Goal: Task Accomplishment & Management: Use online tool/utility

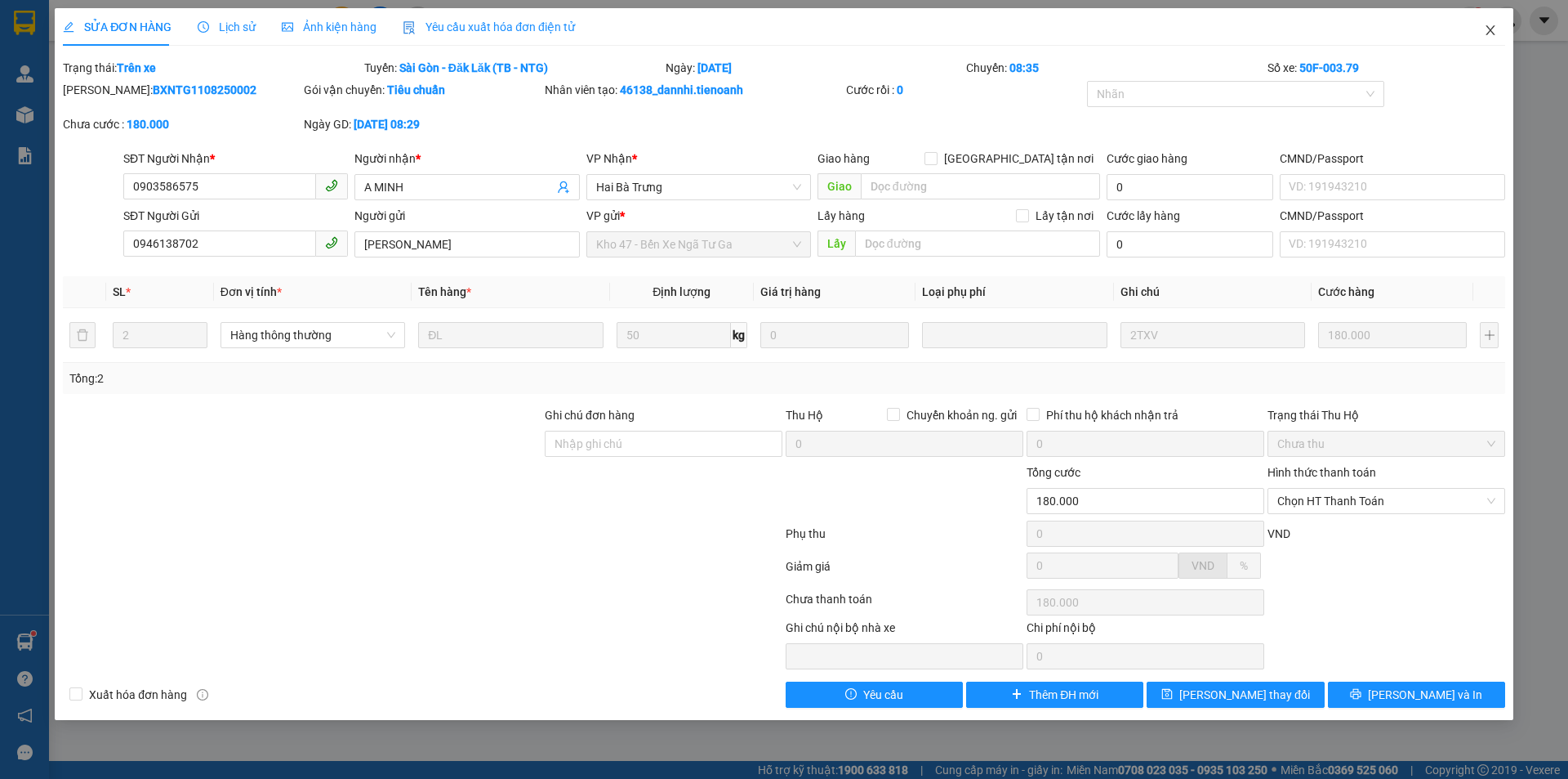
click at [1487, 38] on span "Close" at bounding box center [1490, 31] width 46 height 46
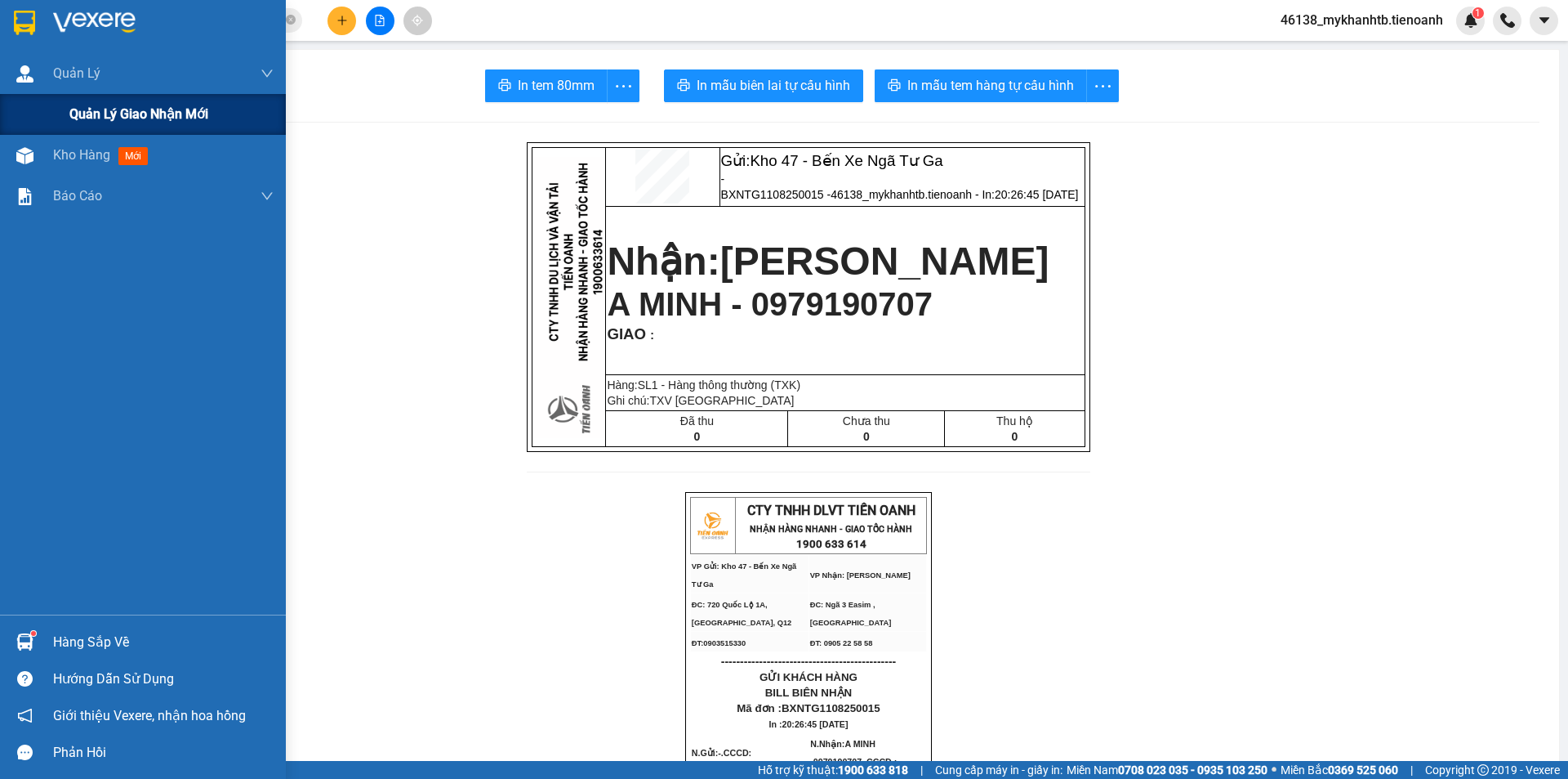
drag, startPoint x: 42, startPoint y: 128, endPoint x: 54, endPoint y: 133, distance: 13.0
click at [48, 131] on div "Quản lý giao nhận mới" at bounding box center [143, 114] width 286 height 41
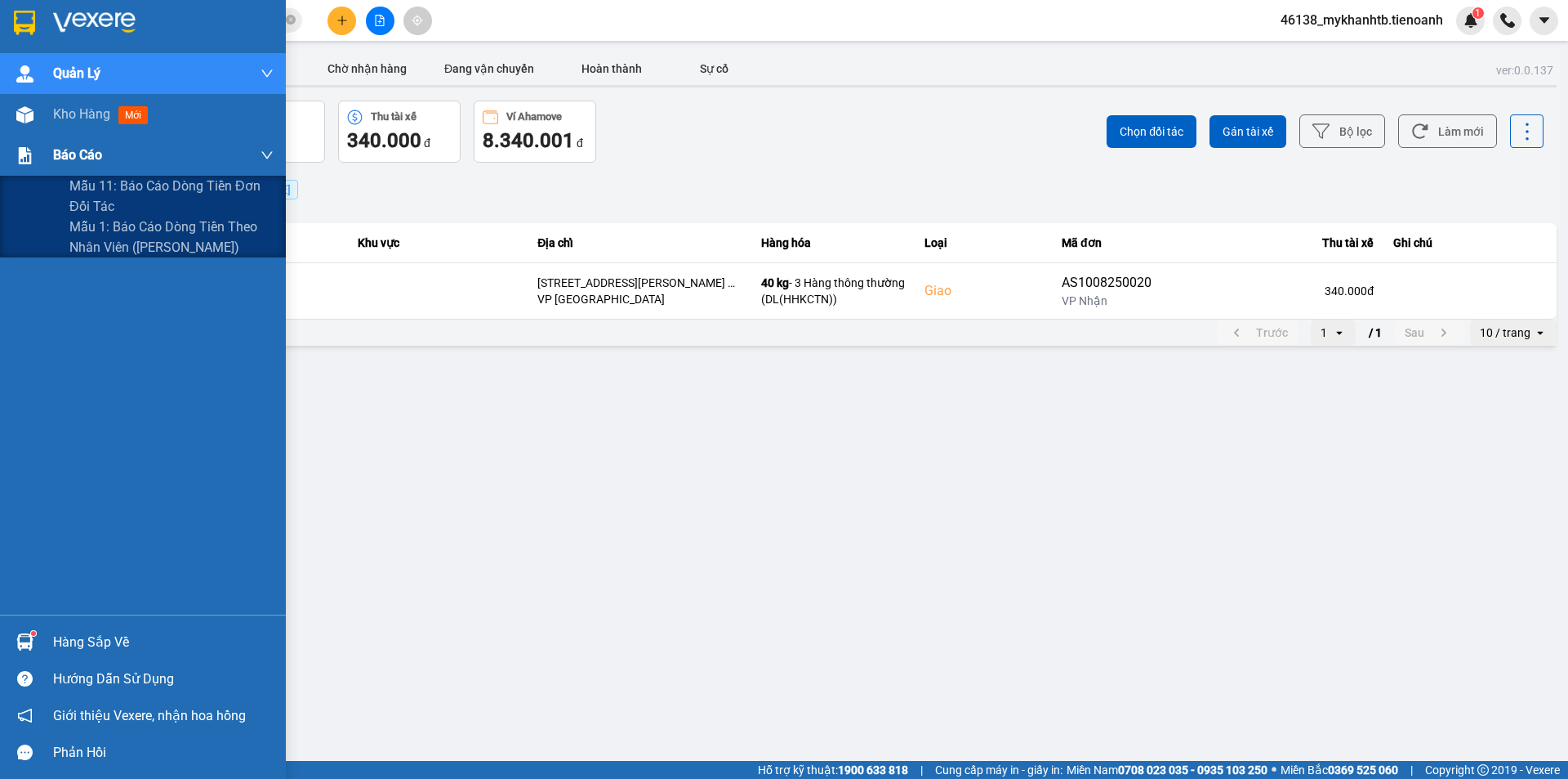
click at [62, 143] on div "Báo cáo" at bounding box center [163, 155] width 221 height 41
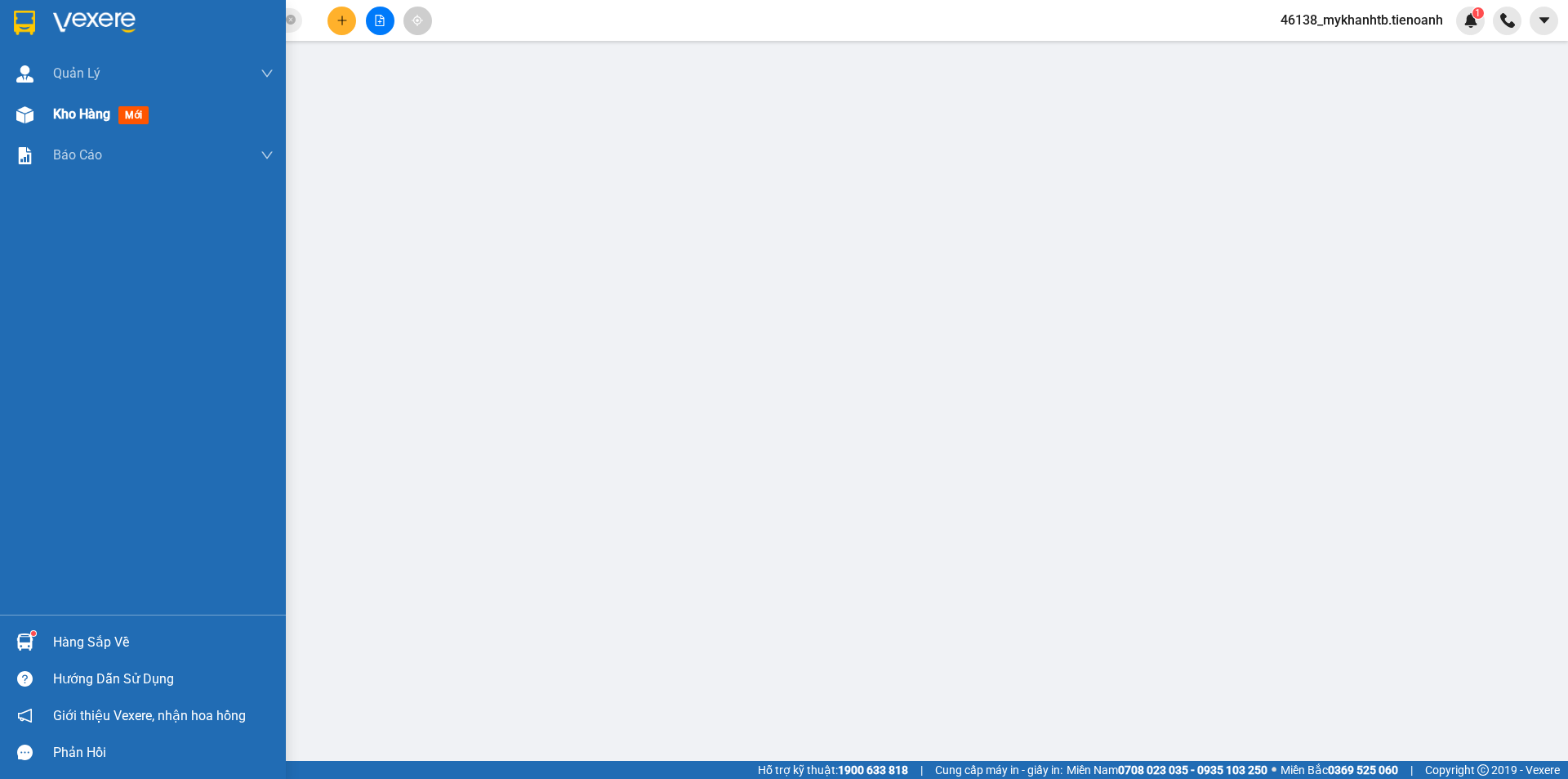
click at [53, 124] on div "Kho hàng mới" at bounding box center [104, 114] width 102 height 20
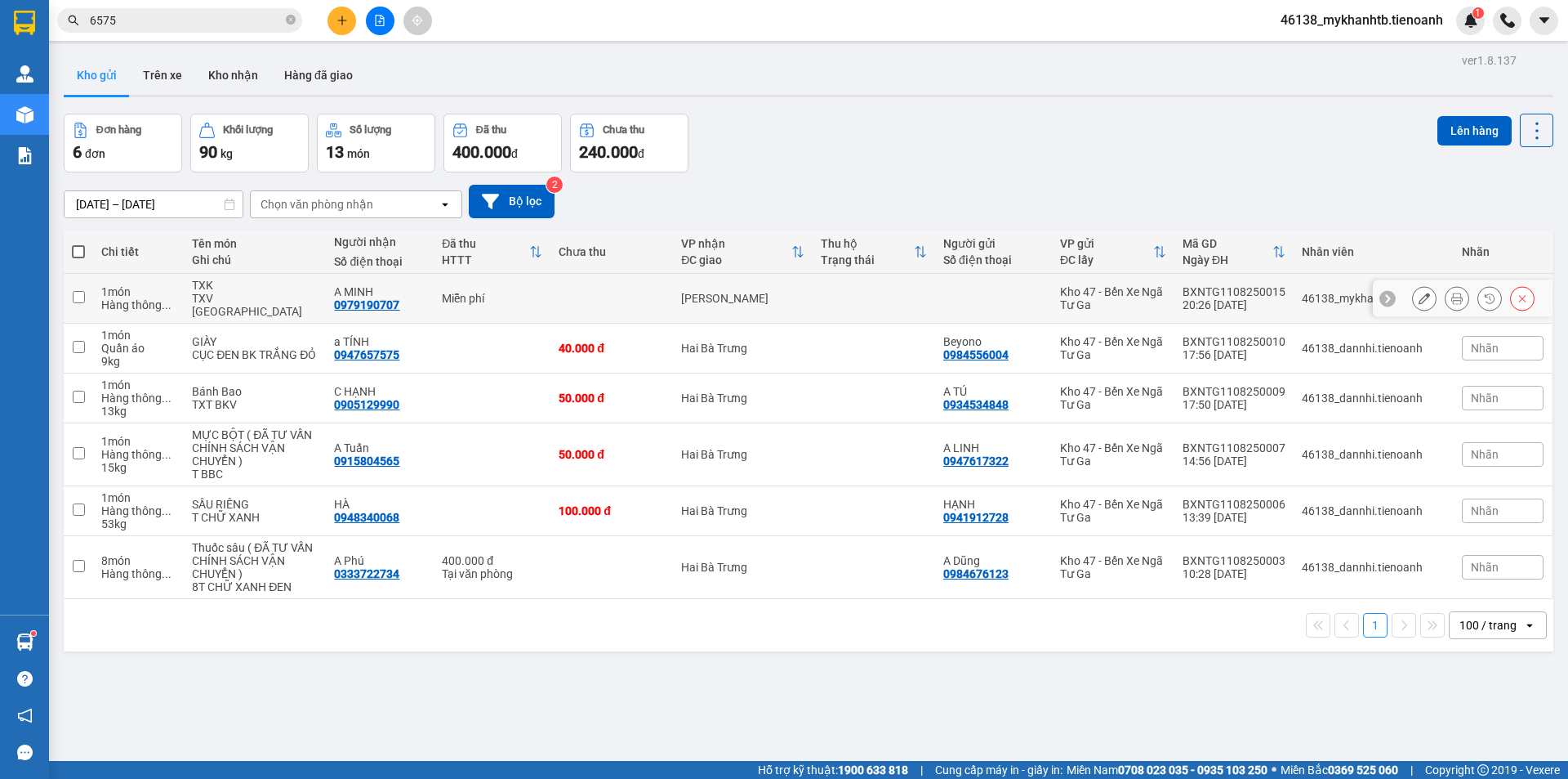
click at [1525, 295] on div at bounding box center [1462, 299] width 180 height 37
click at [1516, 293] on icon at bounding box center [1522, 299] width 12 height 12
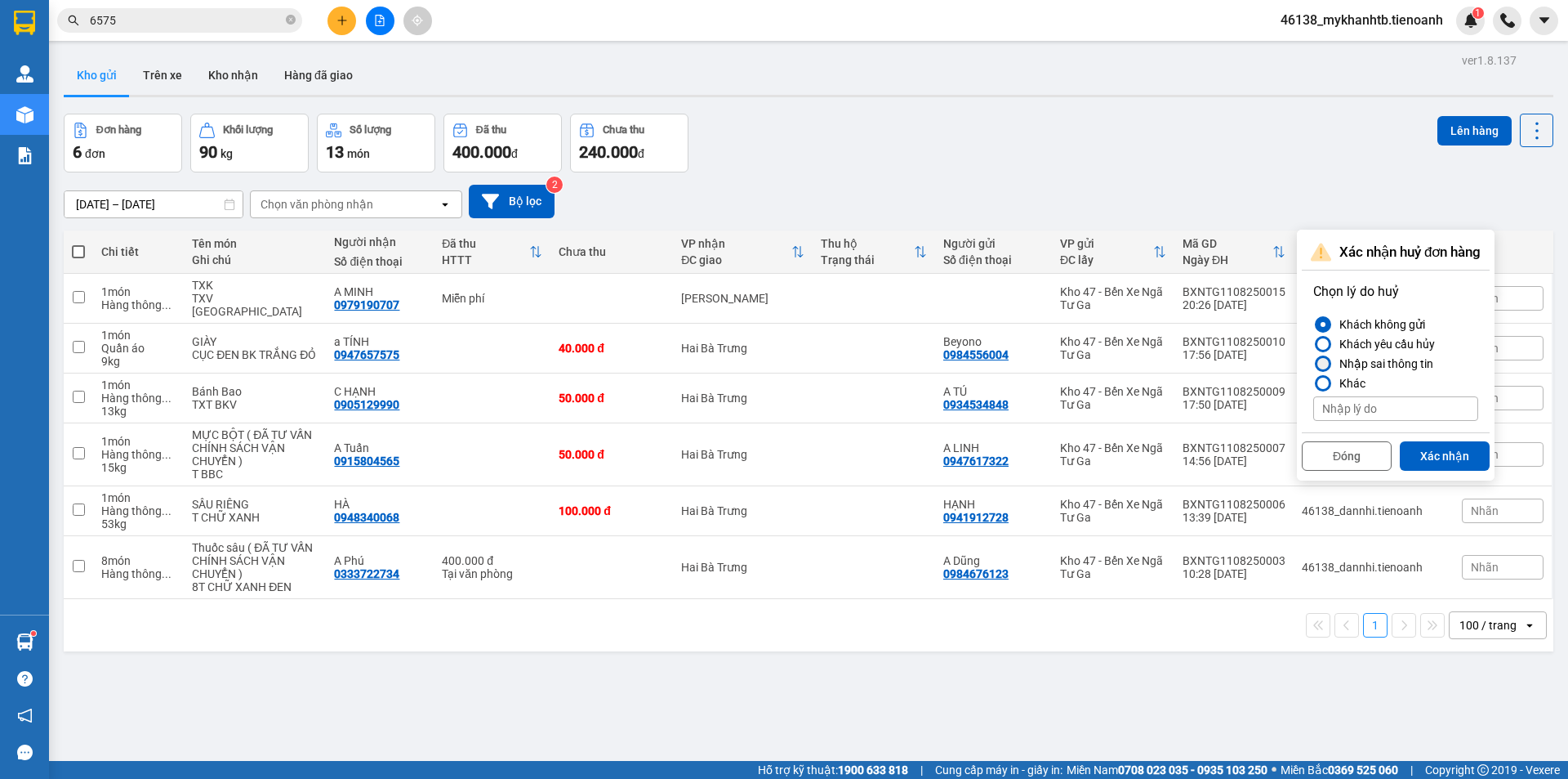
click at [1353, 361] on div "Nhập sai thông tin" at bounding box center [1383, 363] width 100 height 19
click at [1313, 364] on input "Nhập sai thông tin" at bounding box center [1313, 364] width 0 height 0
click at [1412, 441] on div "Đóng Xác nhận" at bounding box center [1395, 454] width 188 height 44
click at [1423, 446] on button "Xác nhận" at bounding box center [1444, 455] width 89 height 29
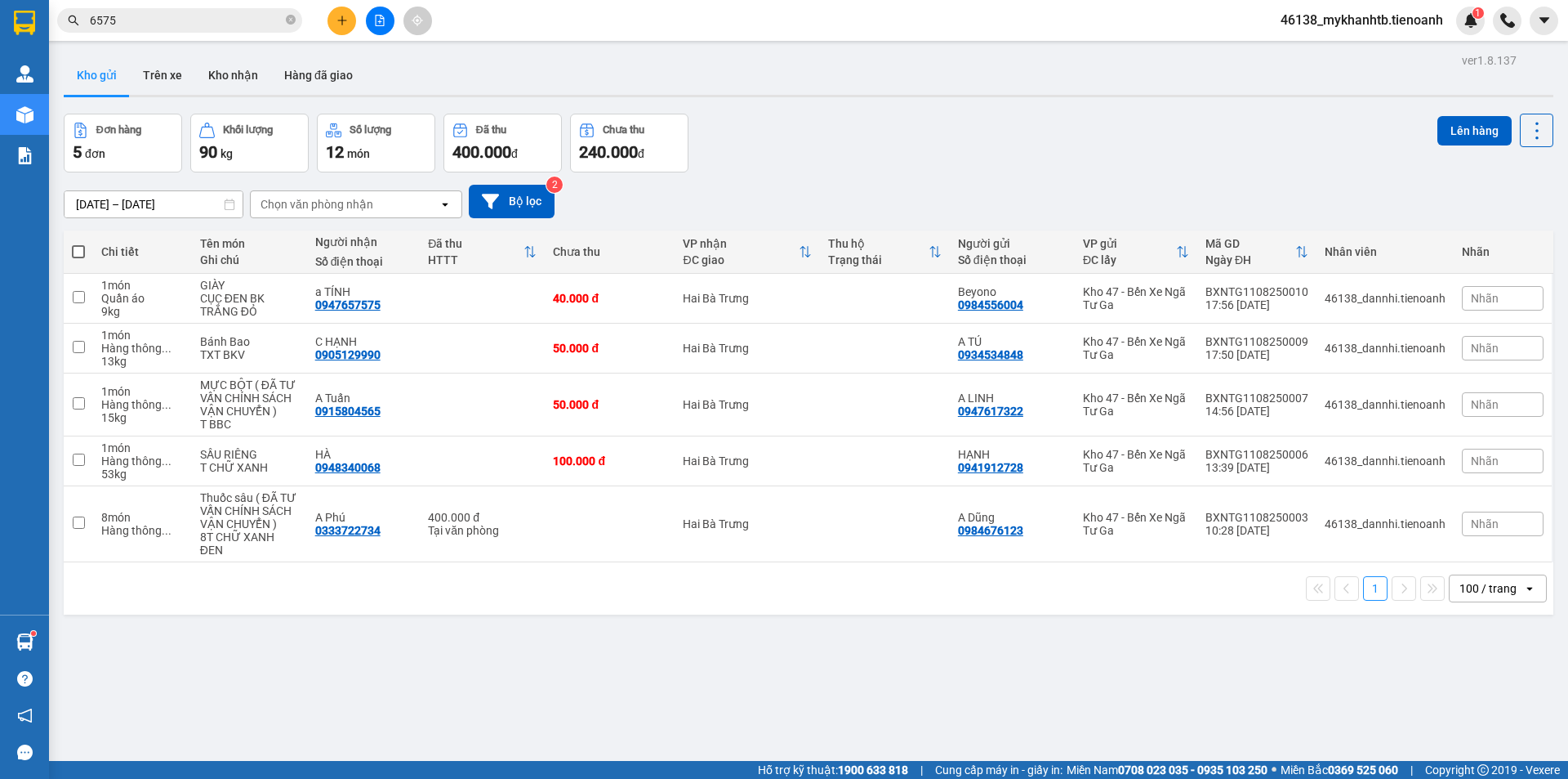
click at [72, 248] on span at bounding box center [79, 252] width 13 height 13
click at [79, 243] on input "checkbox" at bounding box center [79, 243] width 0 height 0
checkbox input "true"
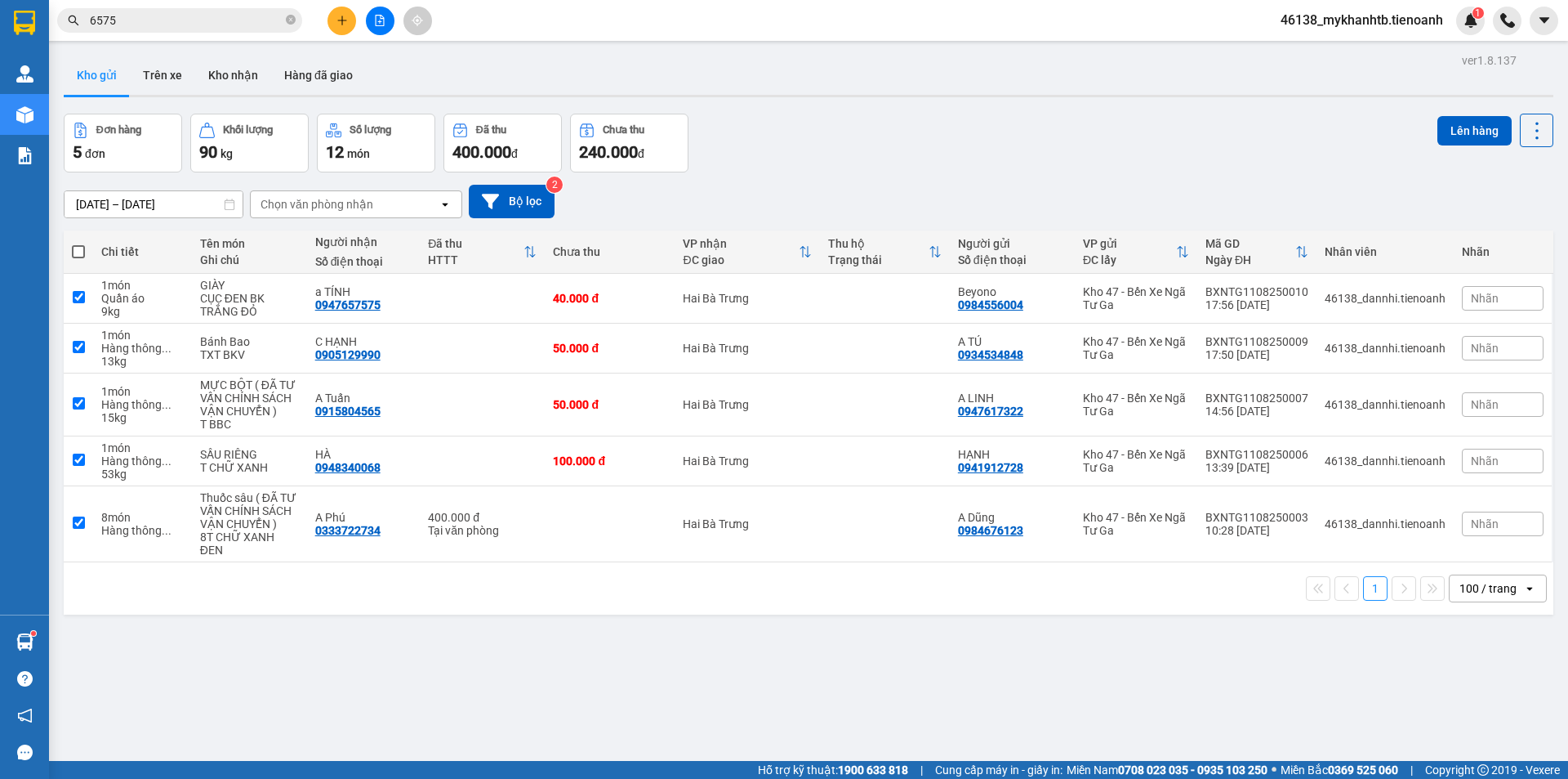
checkbox input "true"
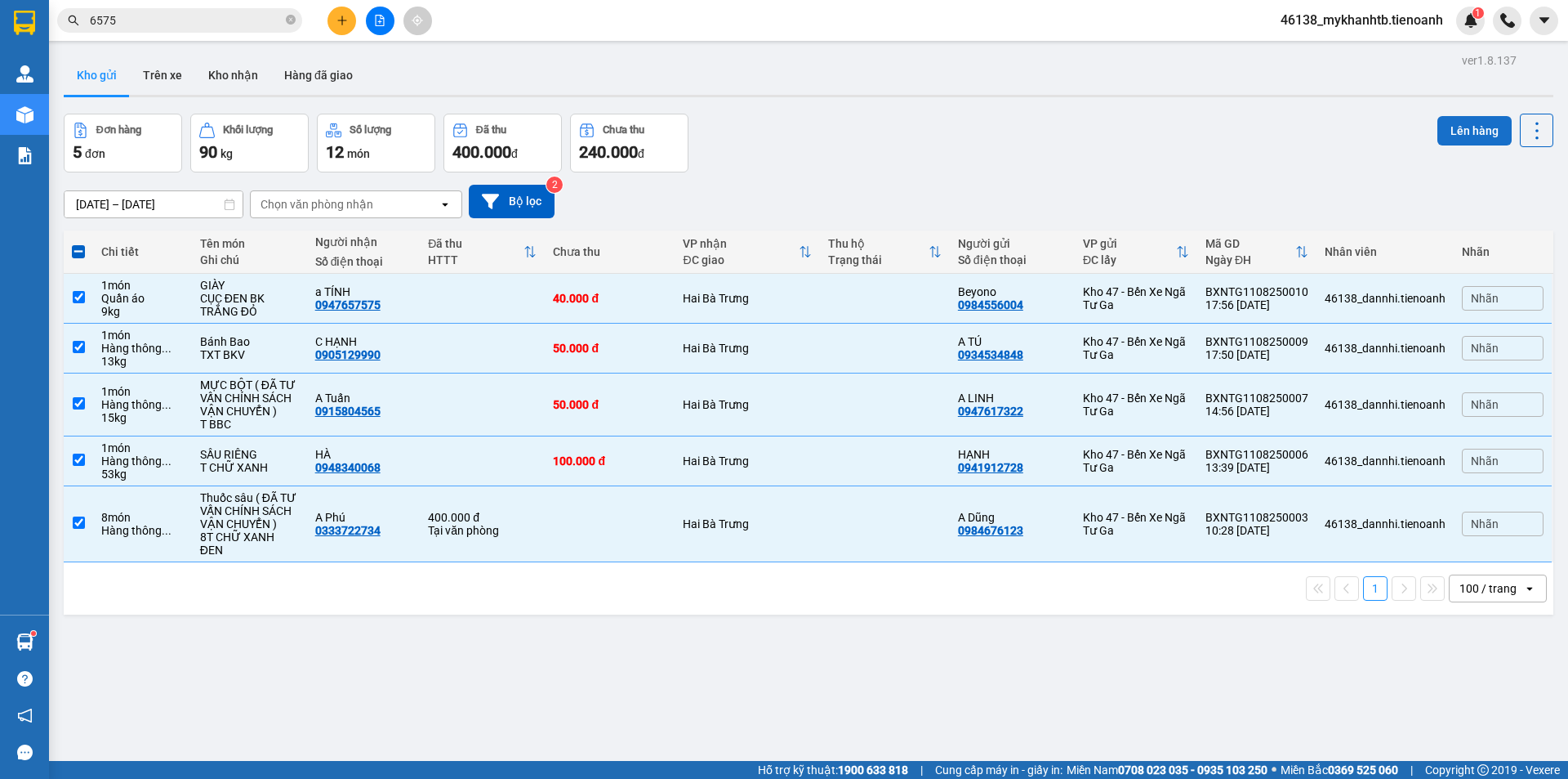
click at [1474, 135] on button "Lên hàng" at bounding box center [1474, 131] width 74 height 29
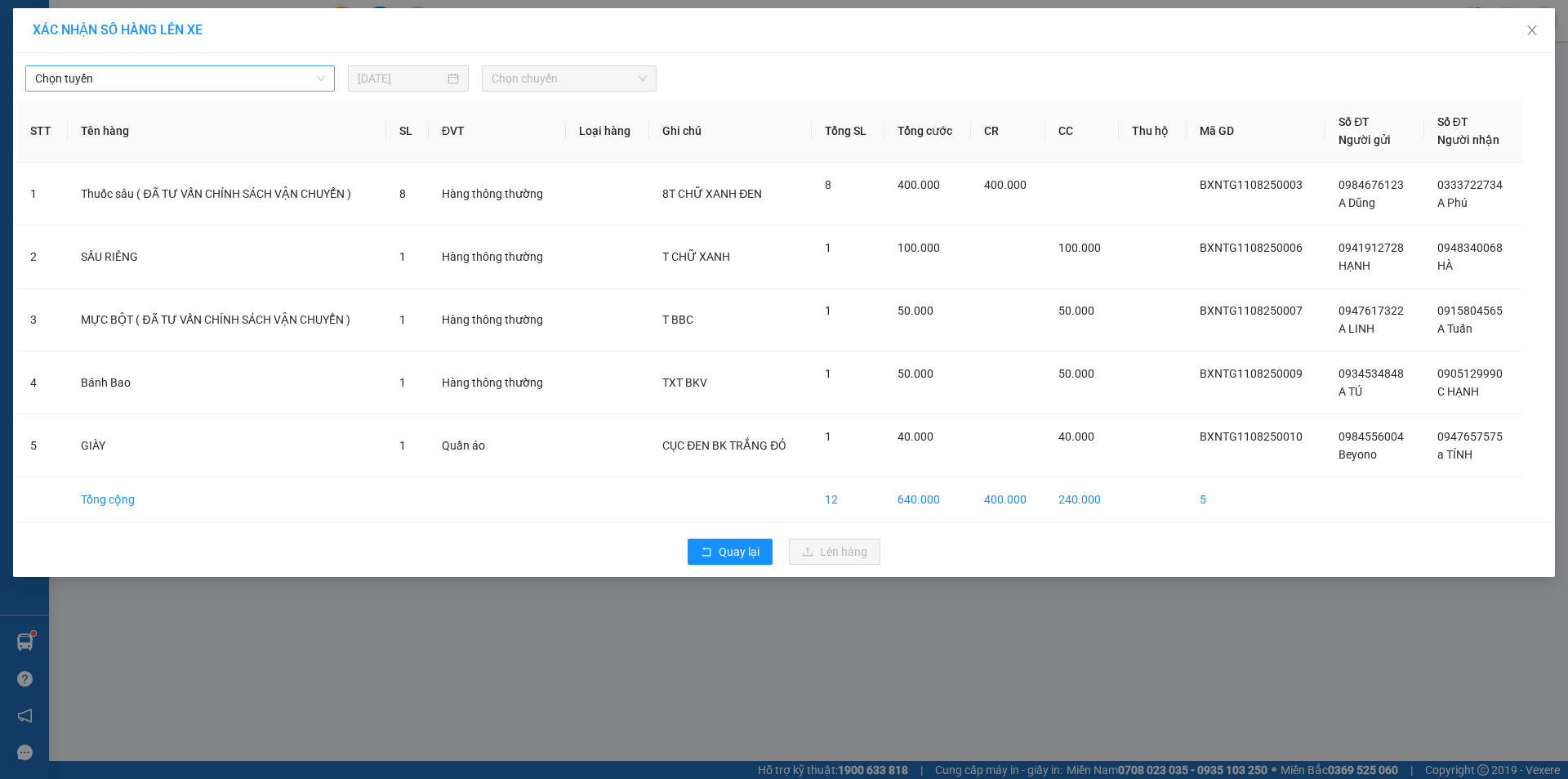
click at [280, 83] on span "Chọn tuyến" at bounding box center [180, 78] width 290 height 24
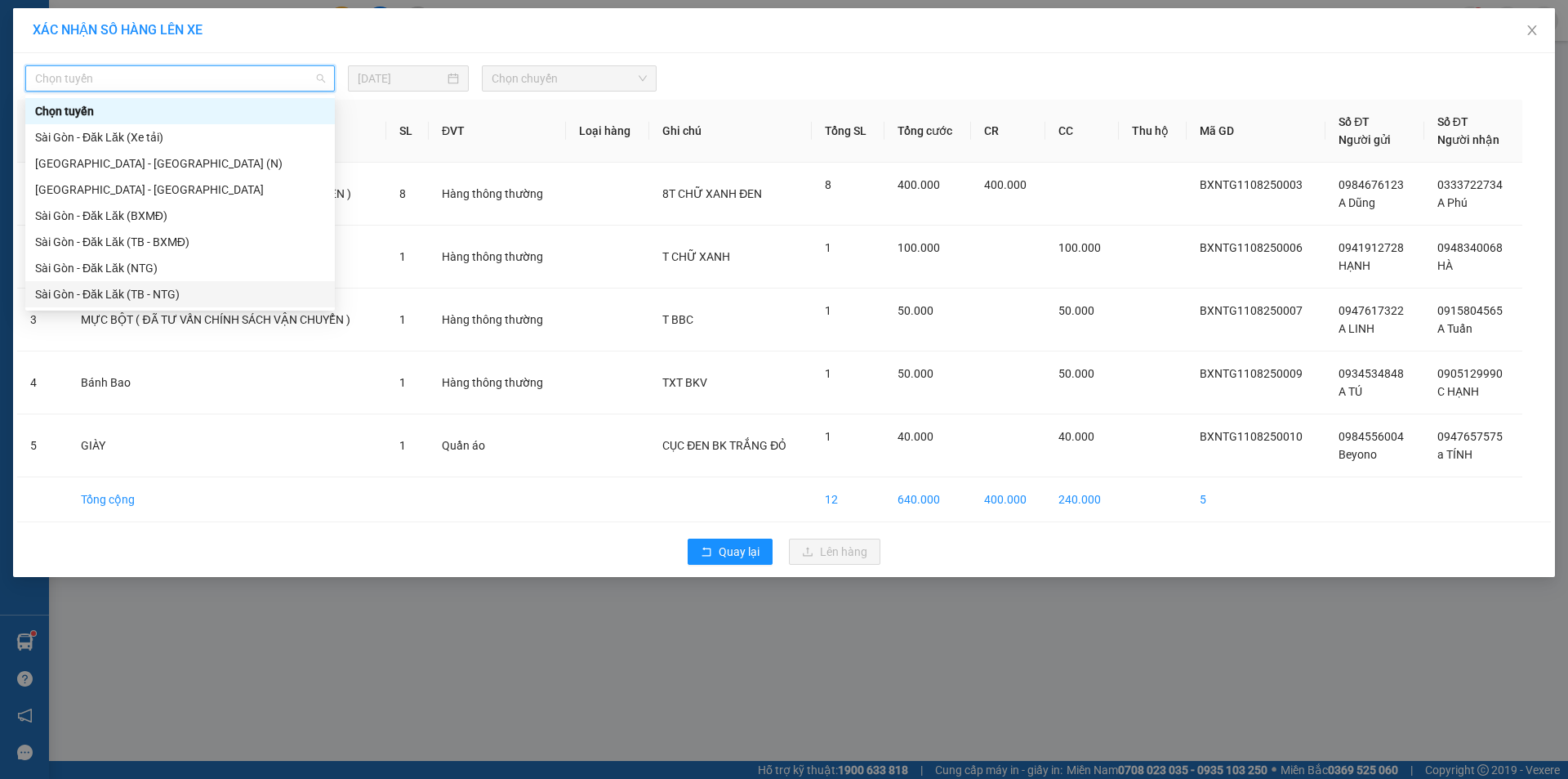
click at [188, 299] on div "Sài Gòn - Đăk Lăk (TB - NTG)" at bounding box center [180, 294] width 290 height 18
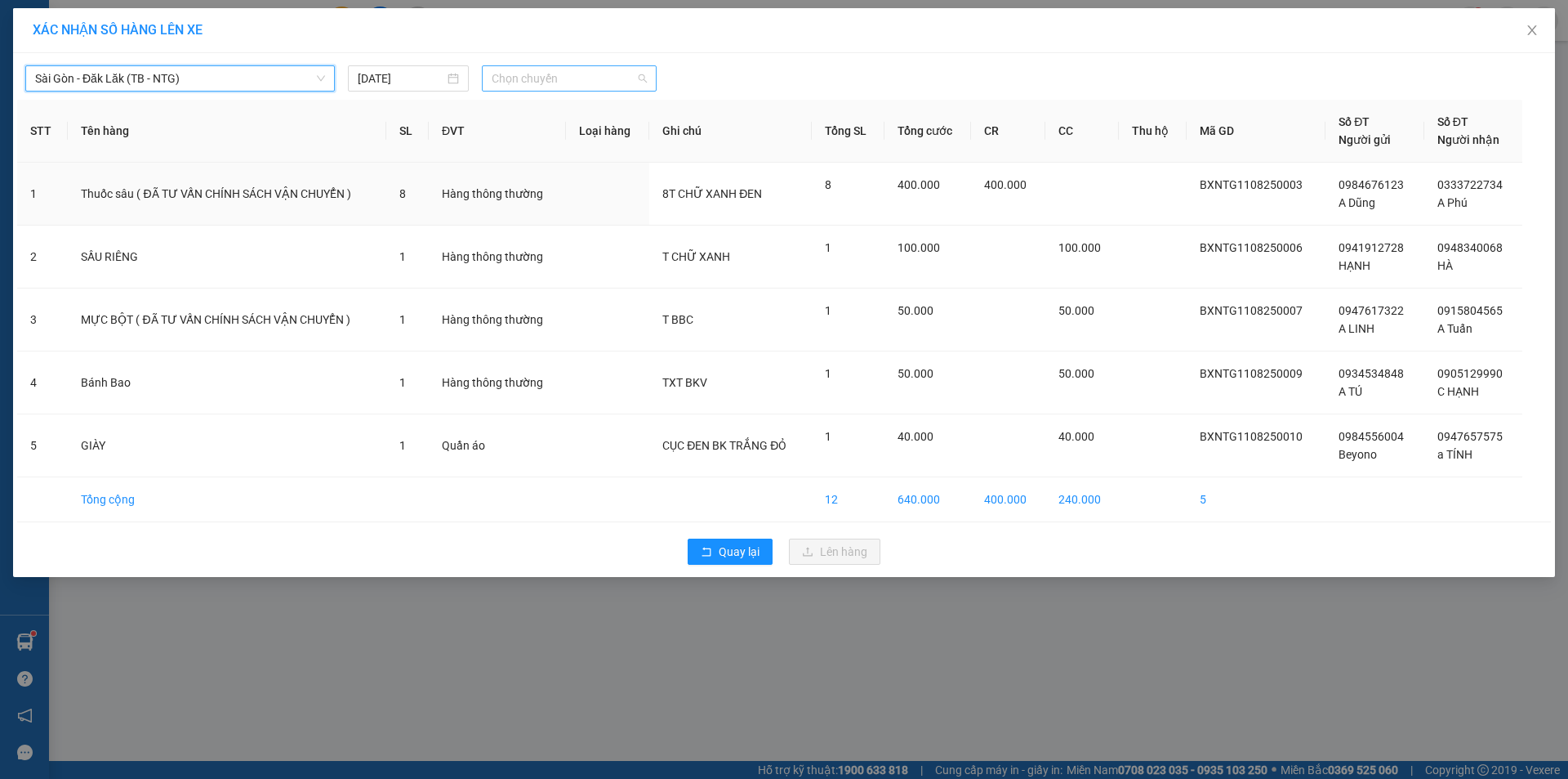
click at [567, 84] on span "Chọn chuyến" at bounding box center [569, 78] width 156 height 24
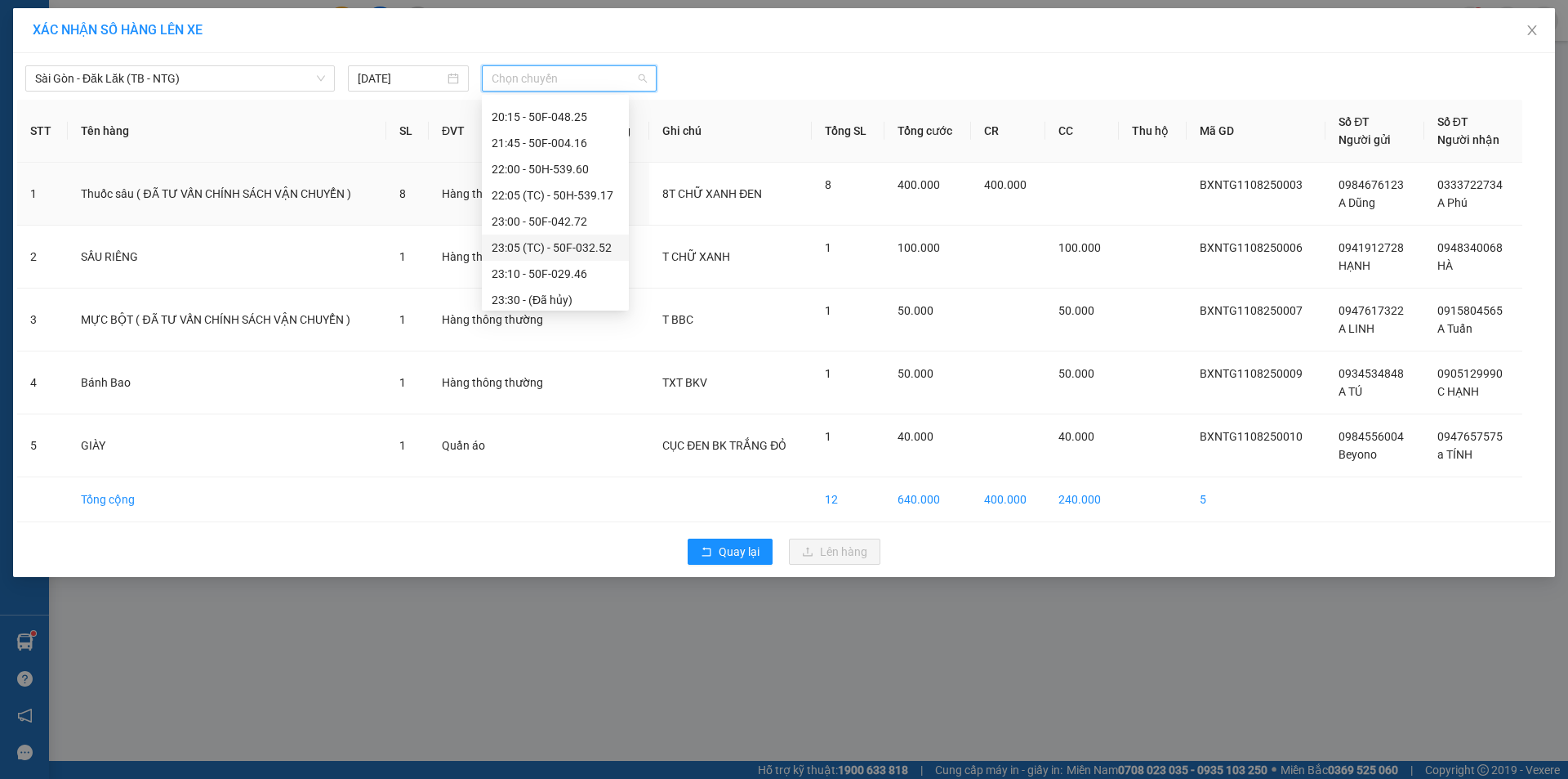
scroll to position [131, 0]
click at [569, 193] on div "22:05 (TC) - 50H-539.17" at bounding box center [555, 189] width 127 height 18
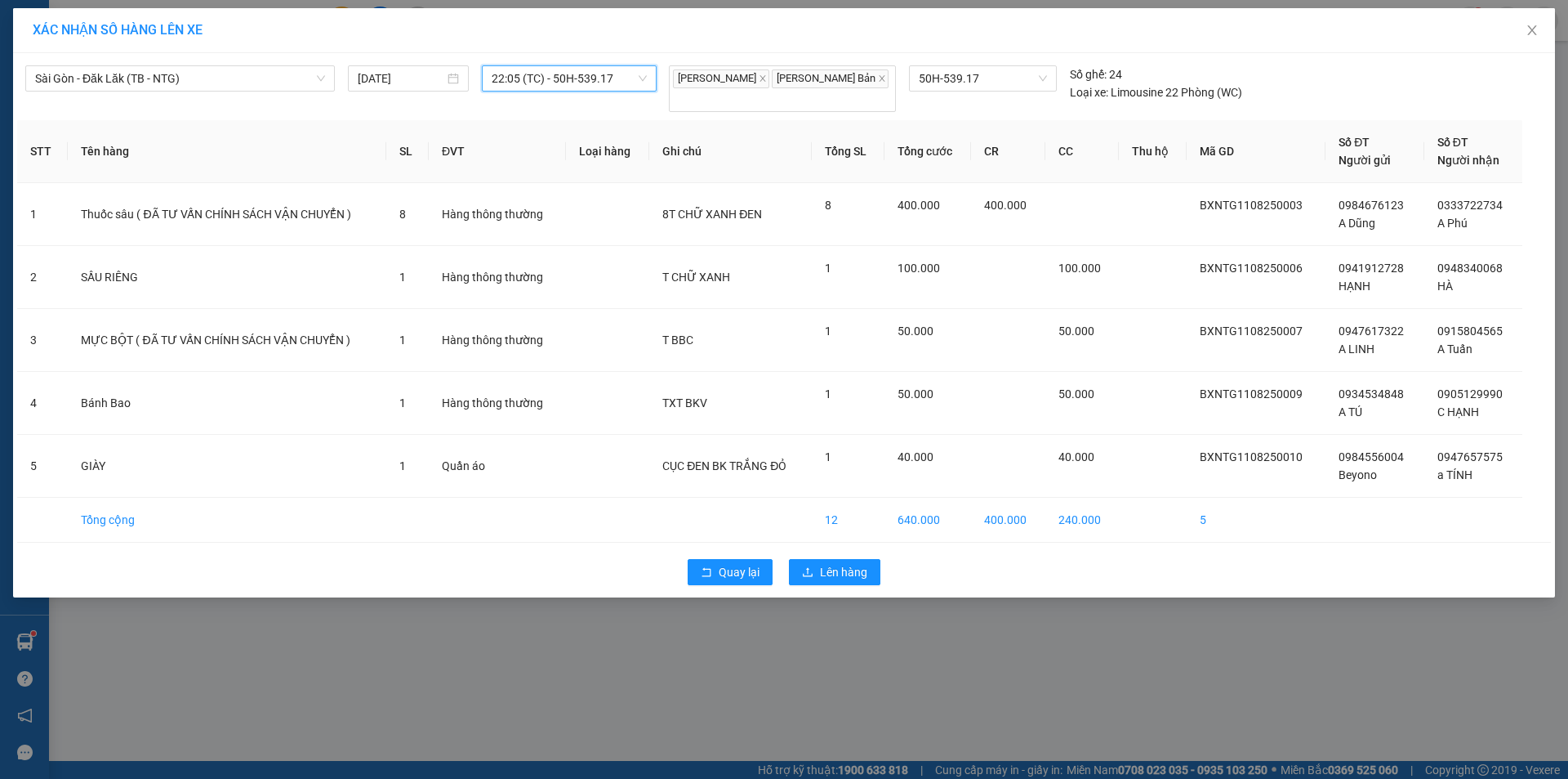
click at [850, 575] on div "Quay lại Lên hàng" at bounding box center [784, 571] width 1534 height 43
click at [849, 572] on button "Lên hàng" at bounding box center [834, 571] width 91 height 26
